Goal: Find specific page/section: Find specific page/section

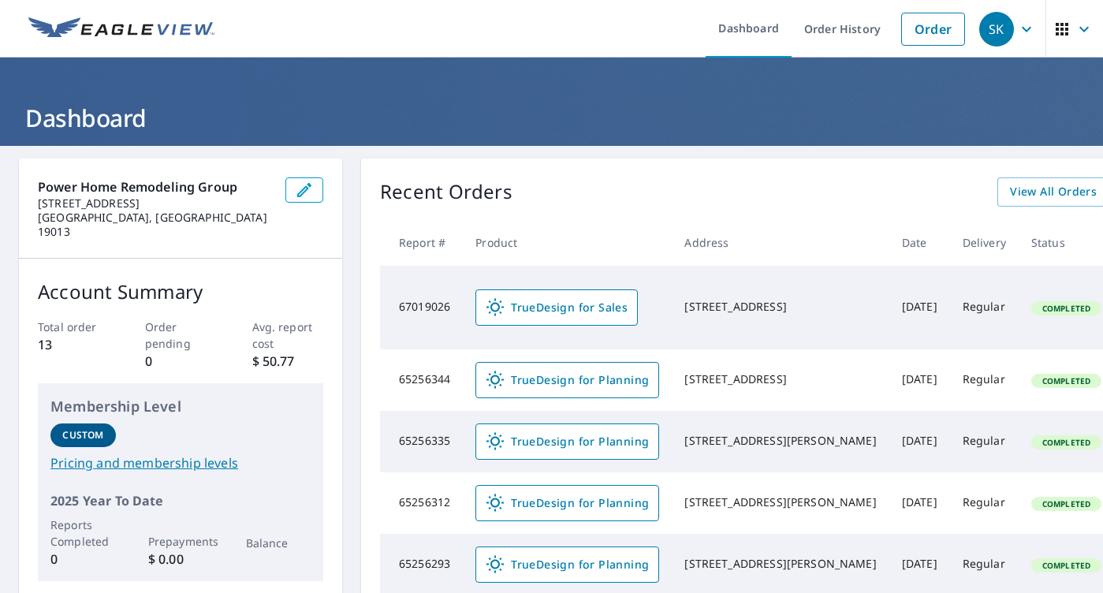
click at [994, 24] on div "SK" at bounding box center [996, 29] width 35 height 35
click at [1006, 24] on div "SK" at bounding box center [996, 29] width 35 height 35
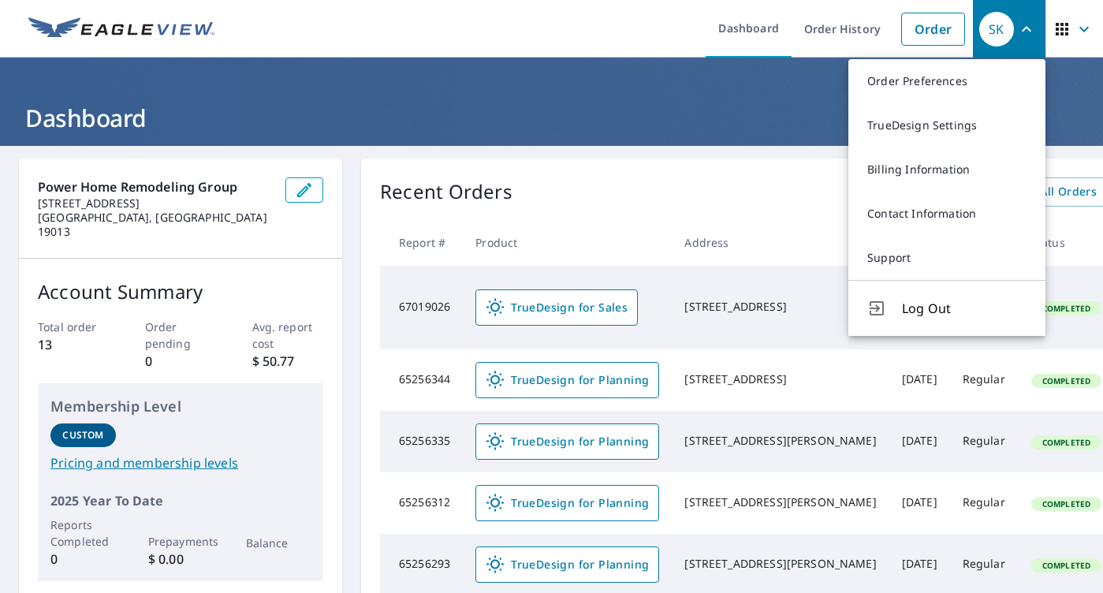
click at [1046, 13] on button "button" at bounding box center [1075, 29] width 58 height 58
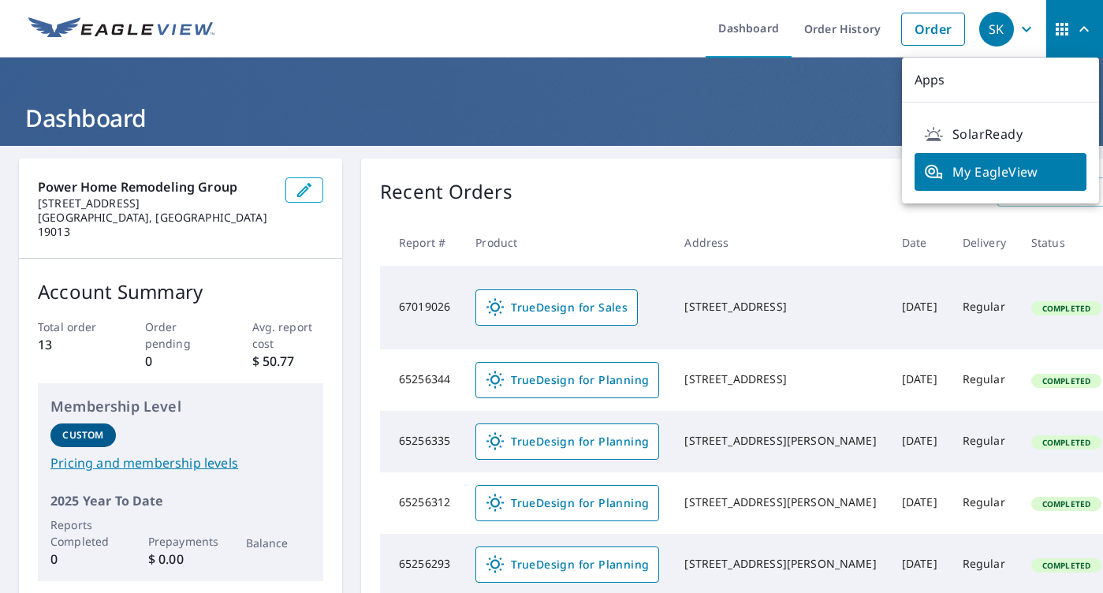
click at [1011, 43] on div "SK" at bounding box center [996, 29] width 35 height 35
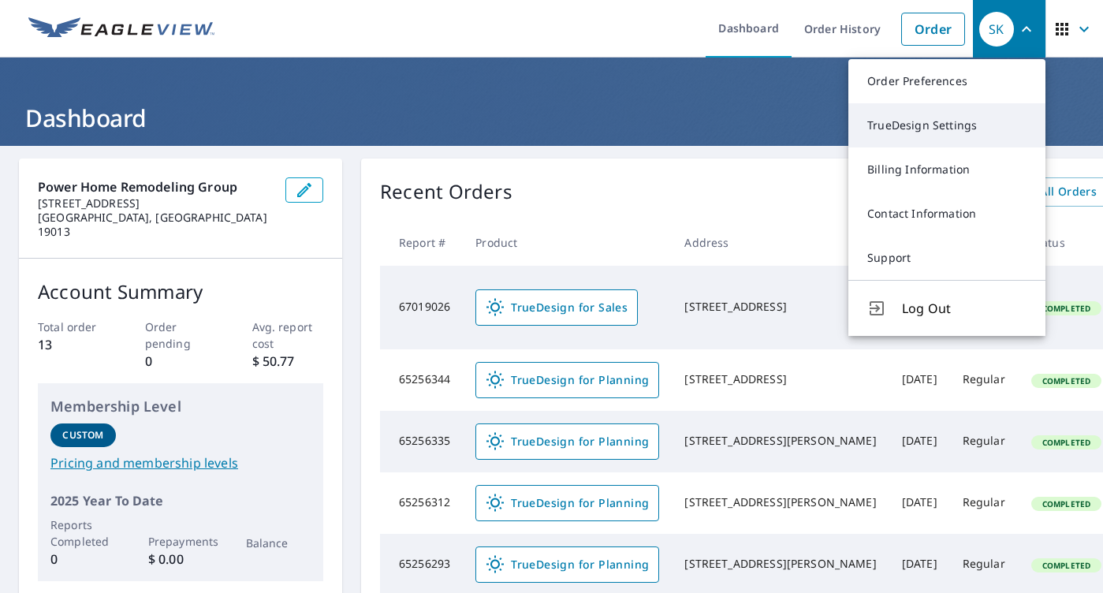
click at [927, 136] on link "TrueDesign Settings" at bounding box center [947, 125] width 197 height 44
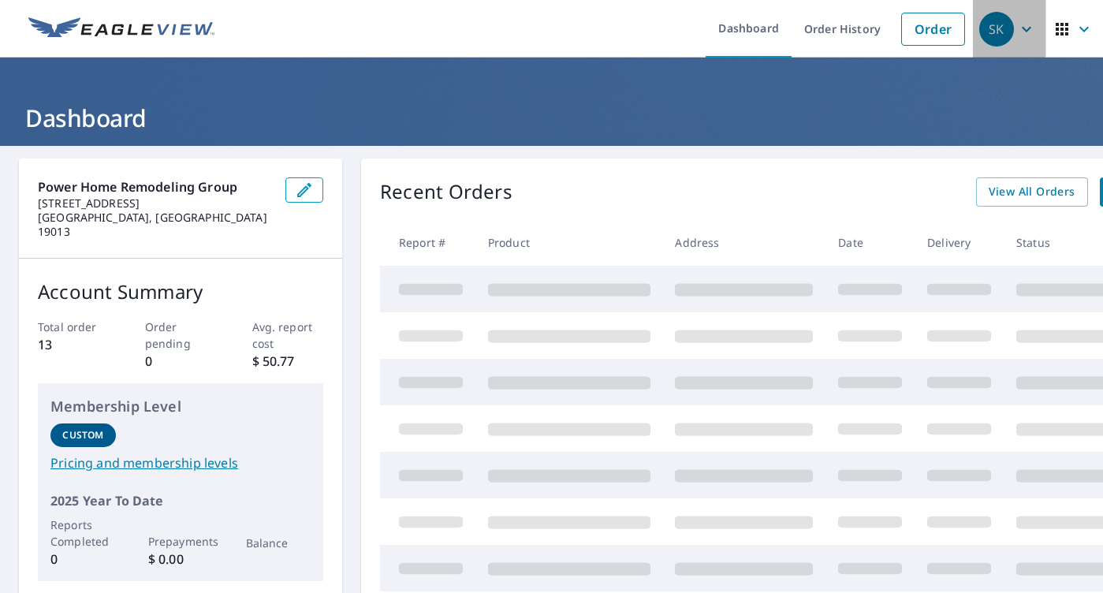
click at [1025, 28] on icon "button" at bounding box center [1026, 29] width 9 height 6
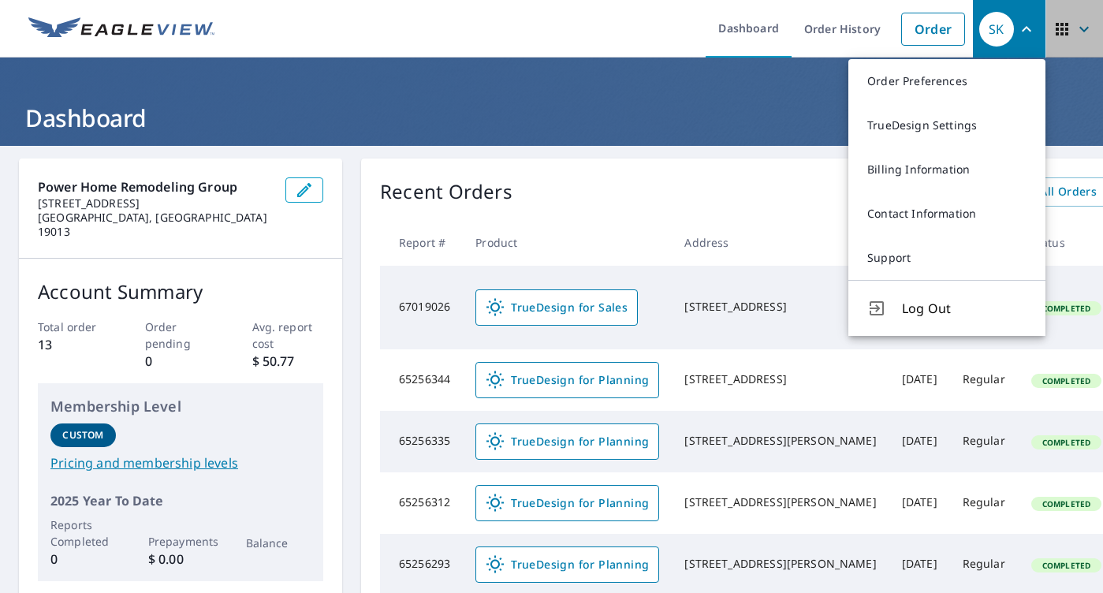
click at [1060, 25] on icon "button" at bounding box center [1062, 29] width 19 height 19
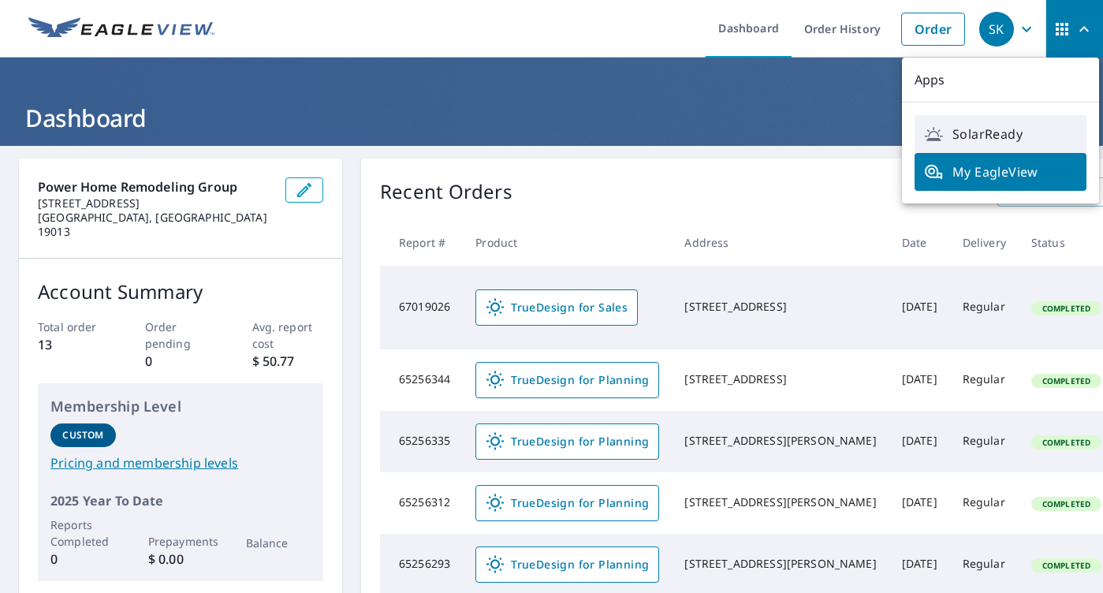
click at [989, 148] on link "SolarReady" at bounding box center [1001, 134] width 172 height 38
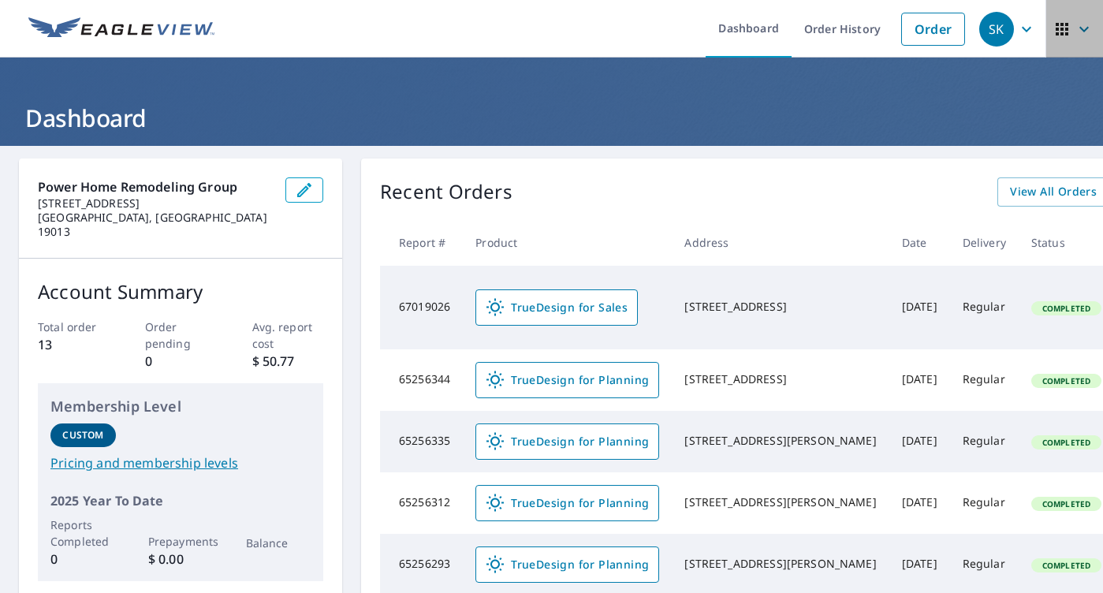
click at [1054, 29] on icon "button" at bounding box center [1062, 29] width 19 height 19
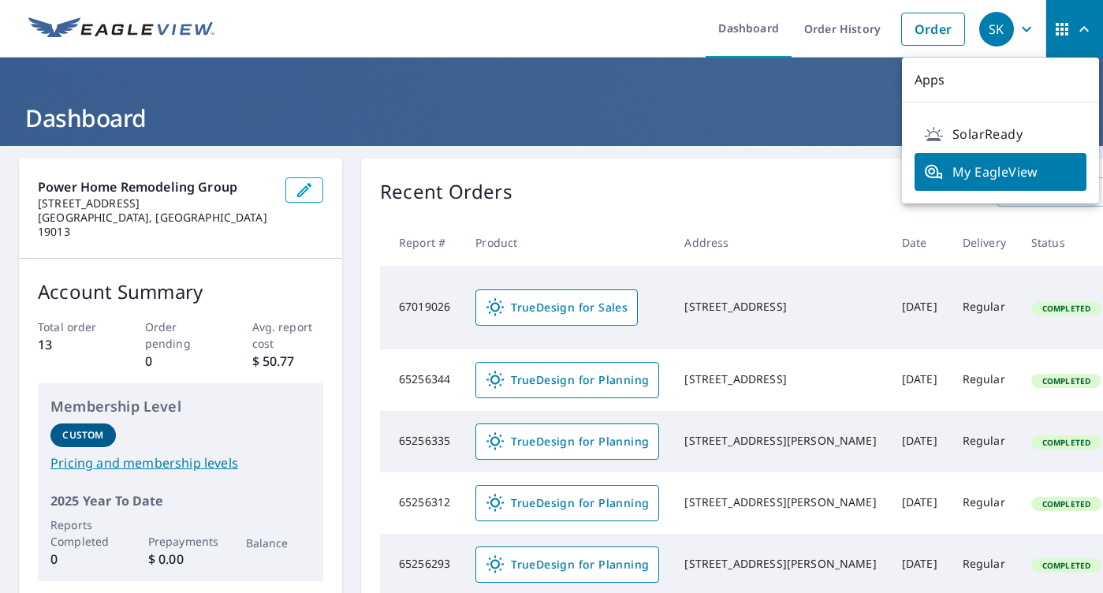
click at [1008, 38] on div "SK" at bounding box center [996, 29] width 35 height 35
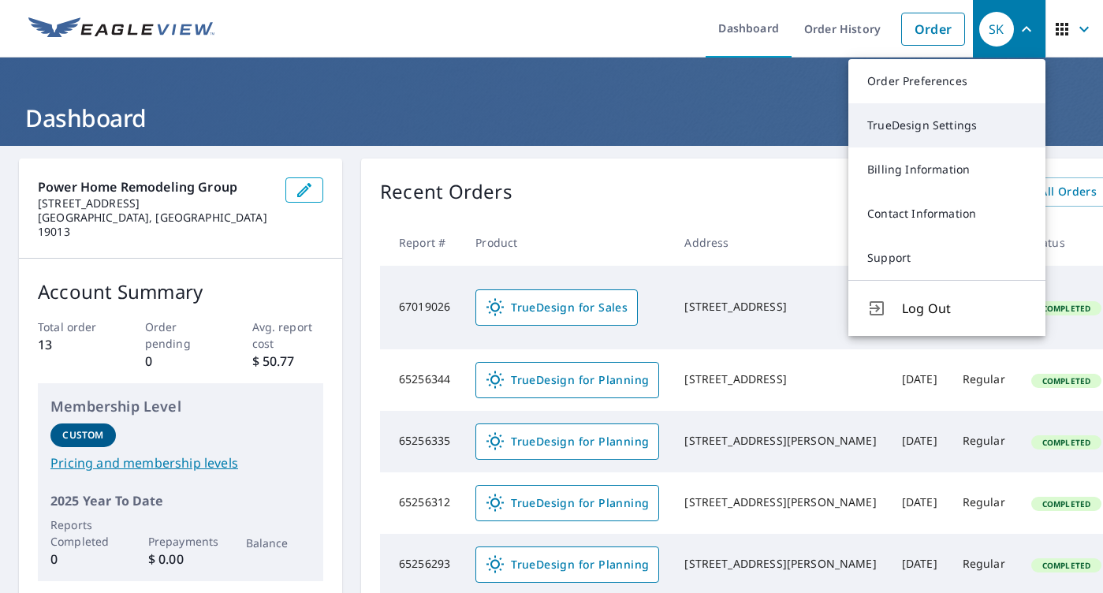
click at [935, 137] on link "TrueDesign Settings" at bounding box center [947, 125] width 197 height 44
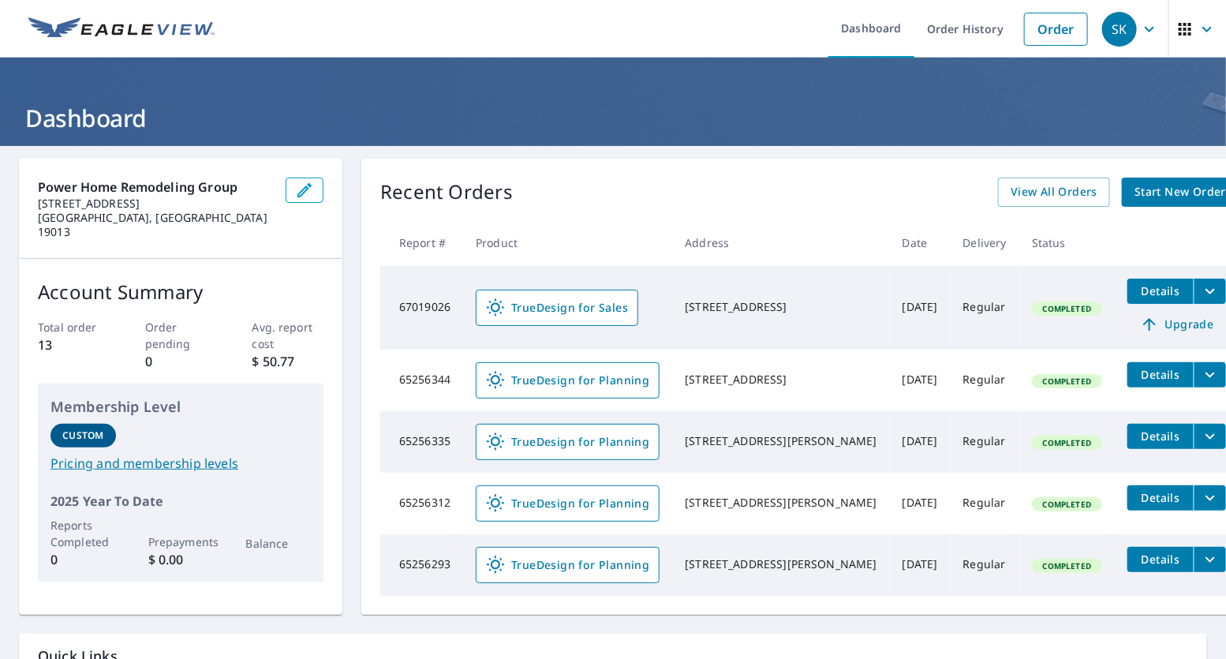
click at [569, 385] on span "TrueDesign for Planning" at bounding box center [567, 380] width 163 height 19
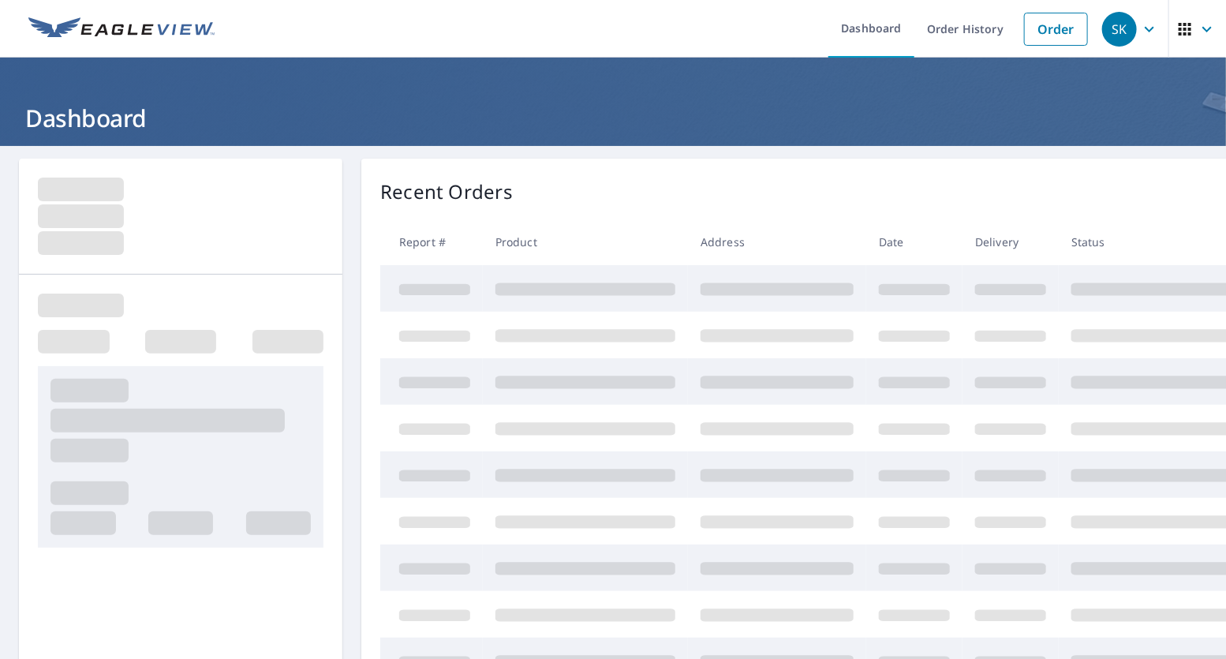
click at [1188, 31] on icon "button" at bounding box center [1184, 29] width 19 height 19
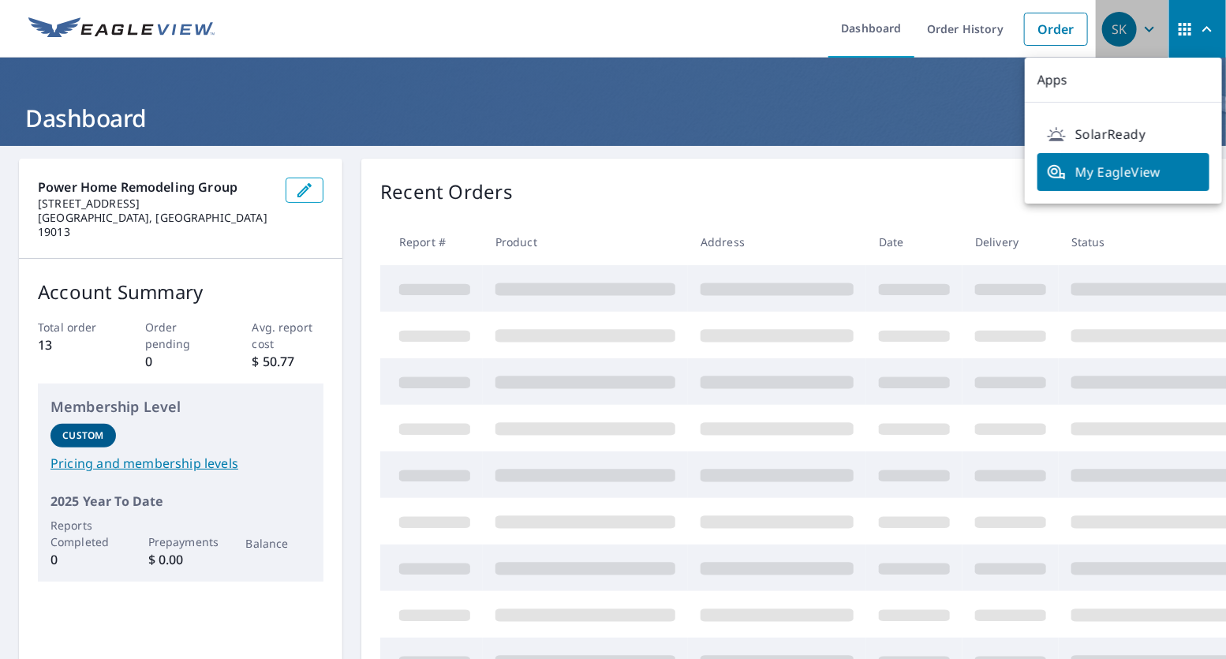
click at [1140, 39] on span "SK" at bounding box center [1132, 29] width 60 height 38
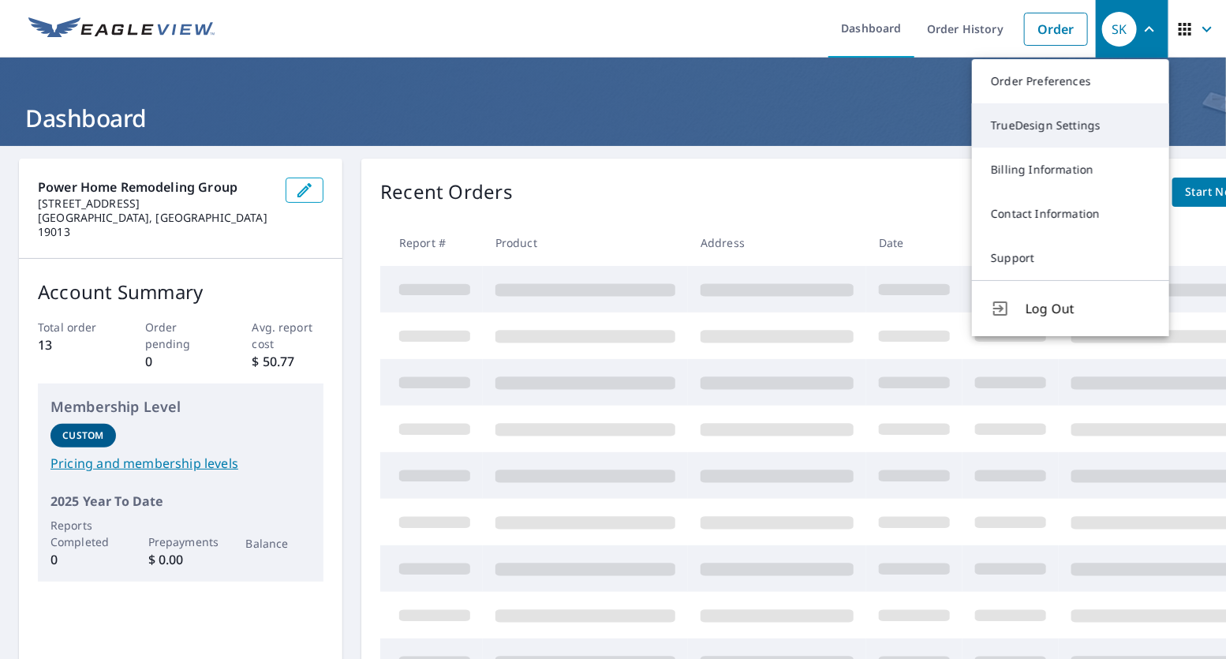
click at [1064, 118] on link "TrueDesign Settings" at bounding box center [1070, 125] width 197 height 44
